Goal: Task Accomplishment & Management: Manage account settings

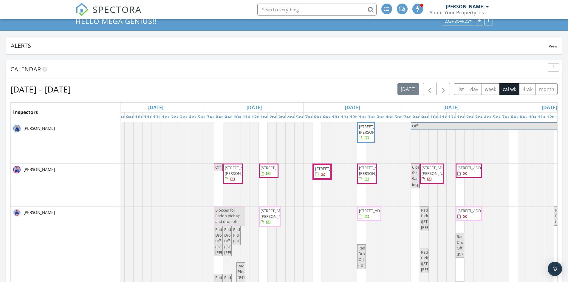
scroll to position [0, 80]
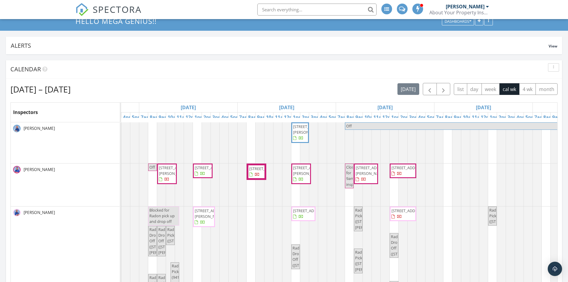
drag, startPoint x: 222, startPoint y: 227, endPoint x: 252, endPoint y: 224, distance: 30.6
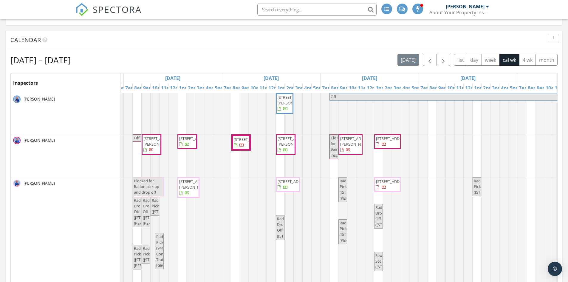
scroll to position [119, 0]
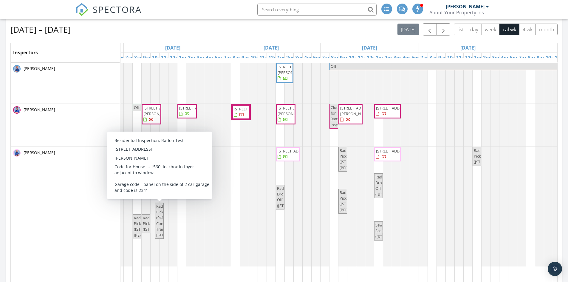
click at [160, 203] on span "Radon Pickup (9417 Conestoga Trail, Marengo)" at bounding box center [175, 220] width 39 height 34
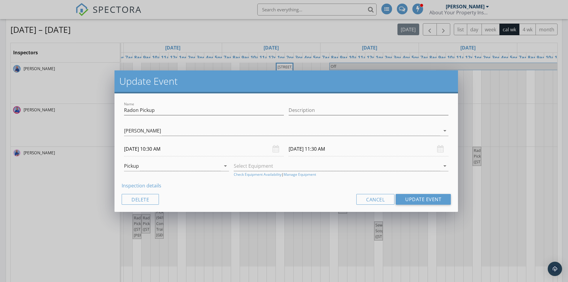
click at [147, 185] on link "Inspection details" at bounding box center [142, 185] width 40 height 7
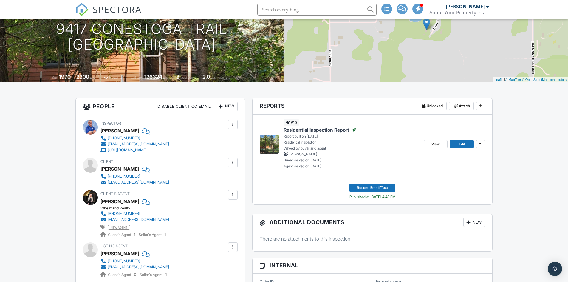
scroll to position [89, 0]
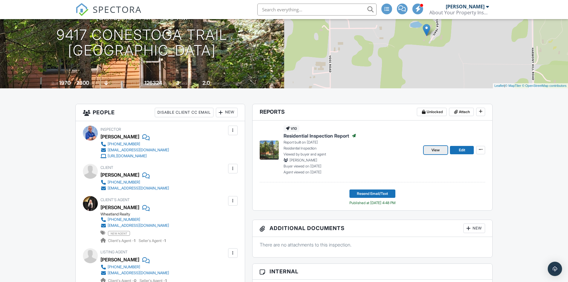
click at [442, 149] on link "View" at bounding box center [436, 150] width 24 height 8
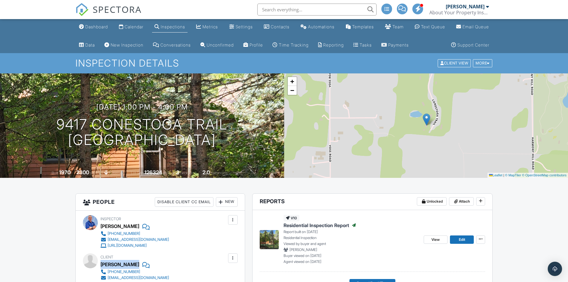
drag, startPoint x: 101, startPoint y: 265, endPoint x: 131, endPoint y: 266, distance: 29.5
click at [133, 267] on div "[PERSON_NAME]" at bounding box center [136, 264] width 73 height 9
copy div "[PERSON_NAME]"
